Goal: Information Seeking & Learning: Learn about a topic

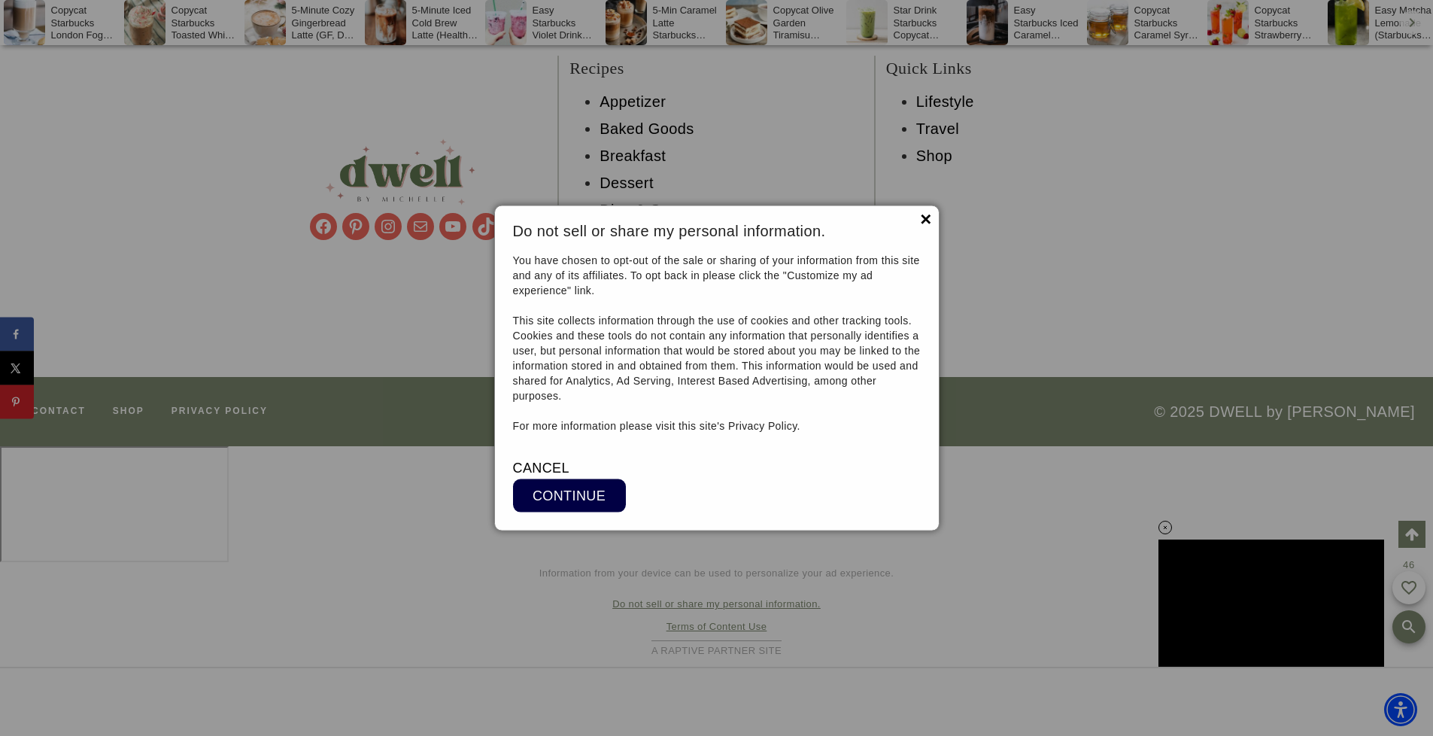
scroll to position [12093, 0]
